Goal: Information Seeking & Learning: Learn about a topic

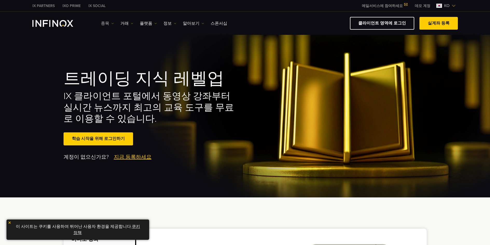
click at [103, 22] on link "종목" at bounding box center [107, 23] width 13 height 6
click at [105, 23] on link "종목" at bounding box center [107, 23] width 13 height 6
click at [123, 23] on link "거래" at bounding box center [126, 23] width 13 height 6
click at [145, 21] on link "플랫폼" at bounding box center [148, 23] width 17 height 6
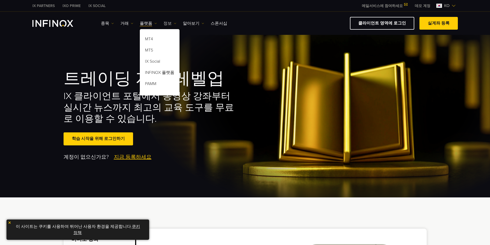
click at [165, 24] on link "정보" at bounding box center [170, 23] width 13 height 6
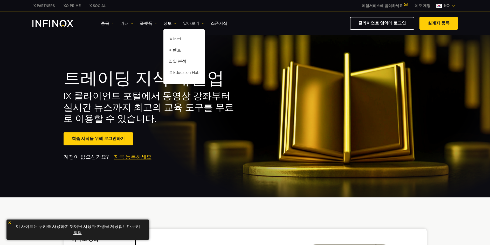
click at [186, 24] on link "알아보기" at bounding box center [193, 23] width 21 height 6
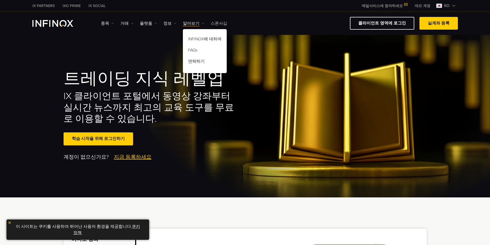
click at [214, 23] on link "스폰서십" at bounding box center [219, 23] width 17 height 6
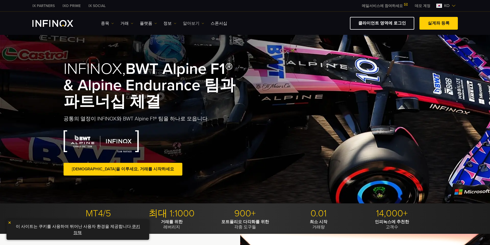
click at [183, 23] on link "알아보기" at bounding box center [193, 23] width 21 height 6
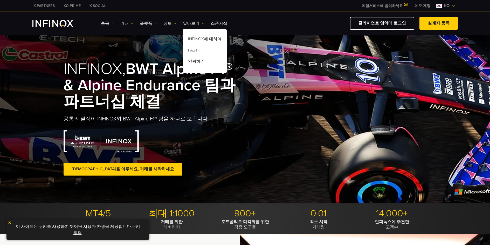
click at [165, 22] on link "정보" at bounding box center [170, 23] width 13 height 6
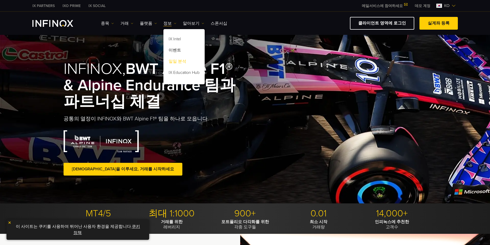
click at [176, 62] on link "일일 분석" at bounding box center [184, 62] width 41 height 11
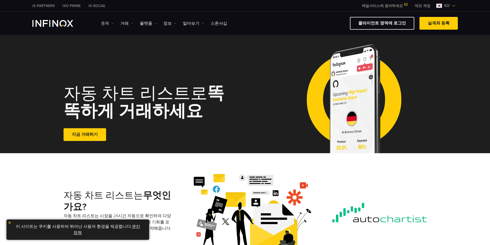
click at [102, 22] on link "종목" at bounding box center [107, 23] width 13 height 6
click at [111, 39] on link "종목" at bounding box center [115, 39] width 28 height 11
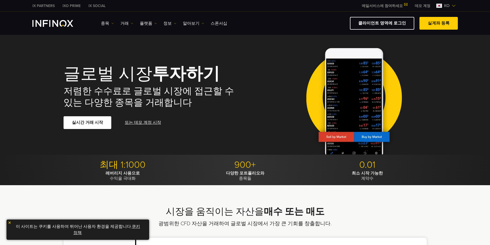
drag, startPoint x: 0, startPoint y: 0, endPoint x: 296, endPoint y: 80, distance: 306.4
click at [296, 80] on div at bounding box center [354, 96] width 145 height 115
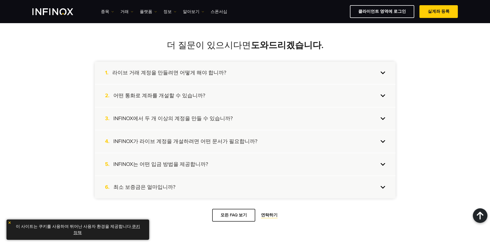
scroll to position [467, 0]
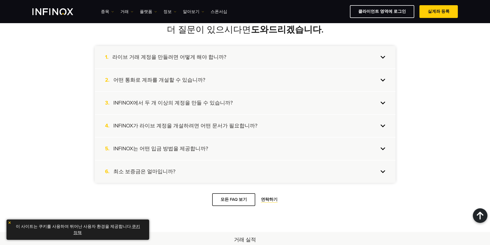
click at [383, 57] on div "1. 라이브 거래 계정을 만들려면 어떻게 해야 합니까?" at bounding box center [245, 57] width 301 height 22
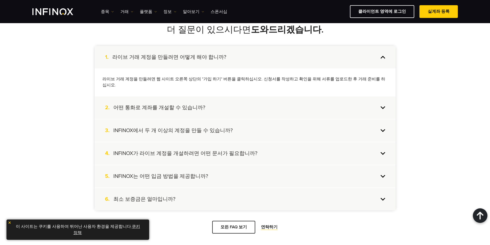
click at [382, 104] on div "2. 어떤 통화로 계좌를 개설할 수 있습니까?" at bounding box center [245, 107] width 301 height 22
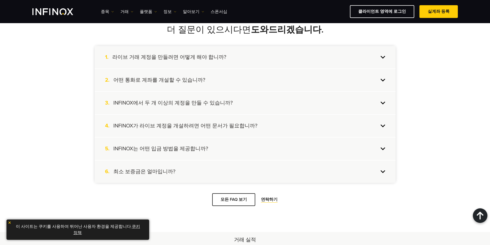
click at [383, 58] on div "1. 라이브 거래 계정을 만들려면 어떻게 해야 합니까?" at bounding box center [245, 57] width 301 height 22
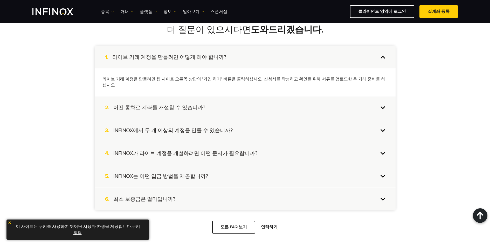
click at [145, 104] on h4 "어떤 통화로 계좌를 개설할 수 있습니까?" at bounding box center [159, 107] width 92 height 7
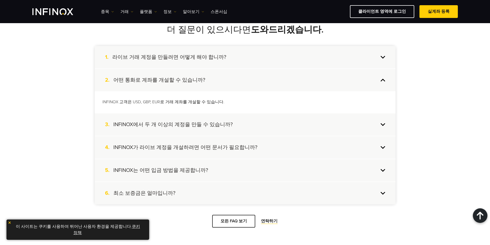
click at [383, 125] on div "3. INFINOX에서 두 개 이상의 계정을 만들 수 있습니까?" at bounding box center [245, 124] width 301 height 22
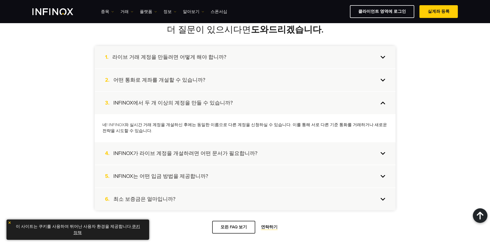
click at [382, 153] on div "4. INFINOX가 라이브 계정을 개설하려면 어떤 문서가 필요합니까?" at bounding box center [245, 153] width 301 height 22
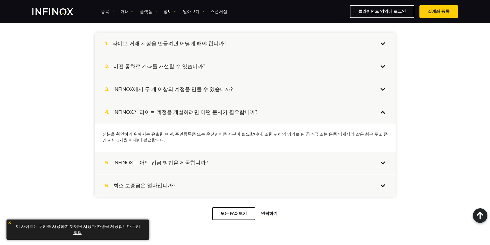
scroll to position [493, 0]
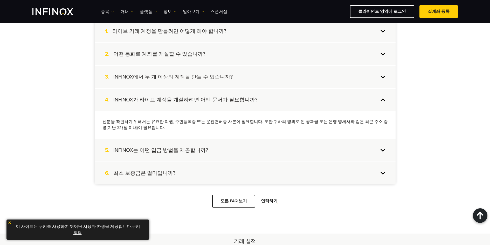
click at [383, 151] on div "5. INFINOX는 어떤 입금 방법을 제공합니까?" at bounding box center [245, 150] width 301 height 22
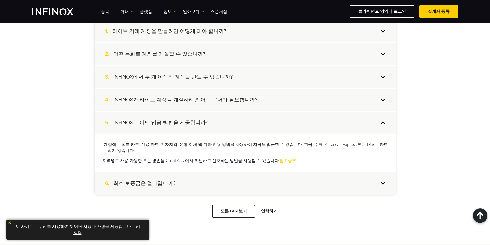
click at [384, 183] on div "6. 최소 보증금은 얼마입니까?" at bounding box center [245, 183] width 301 height 22
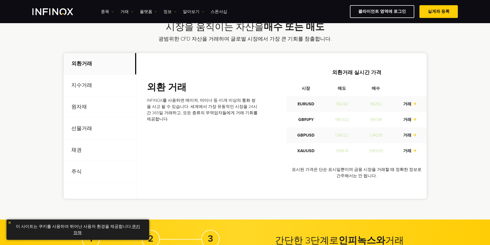
scroll to position [182, 0]
